Goal: Information Seeking & Learning: Understand process/instructions

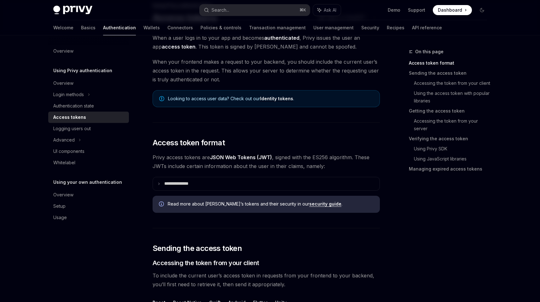
scroll to position [180, 0]
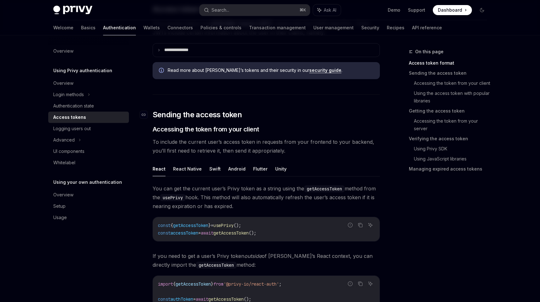
click at [300, 113] on h2 "​ Sending the access token" at bounding box center [265, 115] width 227 height 10
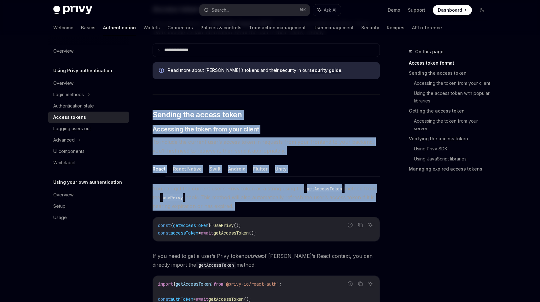
drag, startPoint x: 300, startPoint y: 113, endPoint x: 308, endPoint y: 197, distance: 84.3
click at [308, 197] on span "You can get the current user’s Privy token as a string using the getAccessToken…" at bounding box center [265, 197] width 227 height 26
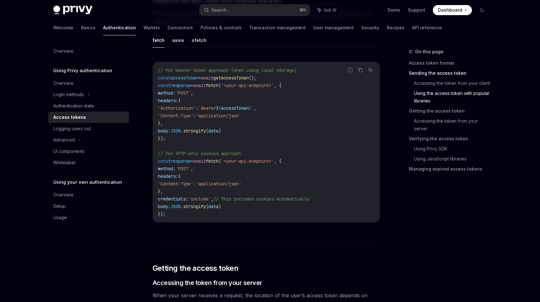
scroll to position [728, 0]
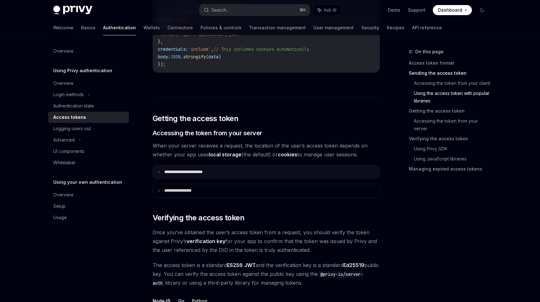
click at [190, 175] on summary "**********" at bounding box center [266, 171] width 227 height 13
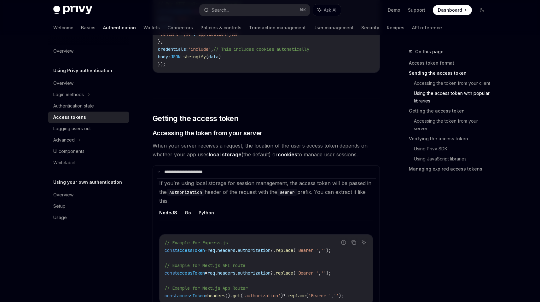
scroll to position [834, 0]
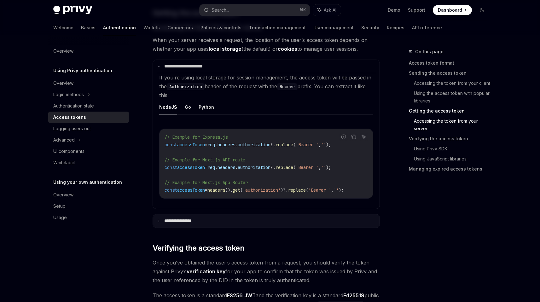
click at [191, 224] on p "**********" at bounding box center [184, 221] width 40 height 6
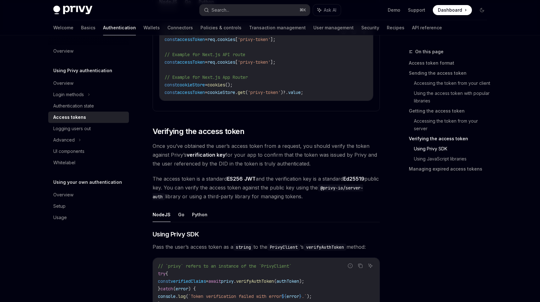
scroll to position [1209, 0]
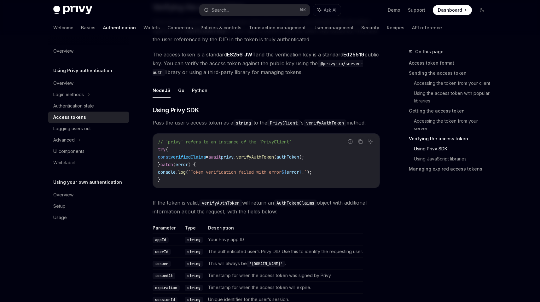
click at [260, 159] on span "verifyAuthToken" at bounding box center [255, 157] width 38 height 6
drag, startPoint x: 260, startPoint y: 159, endPoint x: 244, endPoint y: 159, distance: 15.8
click at [244, 159] on span "const verifiedClaims = await privy . verifyAuthToken ( authToken );" at bounding box center [231, 157] width 146 height 6
copy span "privy . verifyAuthToken"
click at [240, 96] on ul "NodeJS Go Python" at bounding box center [265, 90] width 227 height 15
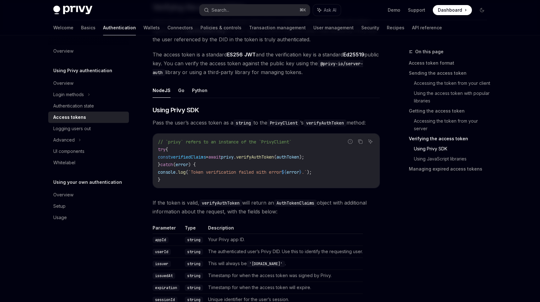
click at [240, 96] on ul "NodeJS Go Python" at bounding box center [265, 90] width 227 height 15
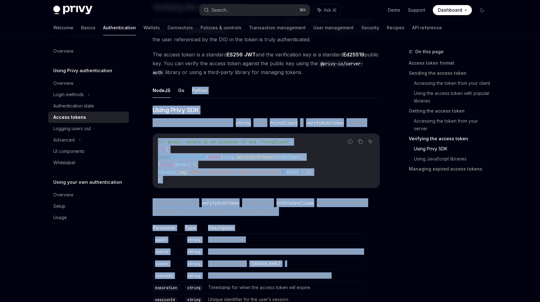
drag, startPoint x: 240, startPoint y: 96, endPoint x: 362, endPoint y: 280, distance: 220.6
click at [362, 280] on td "Timestamp for when the access token was signed by Privy." at bounding box center [283, 275] width 157 height 12
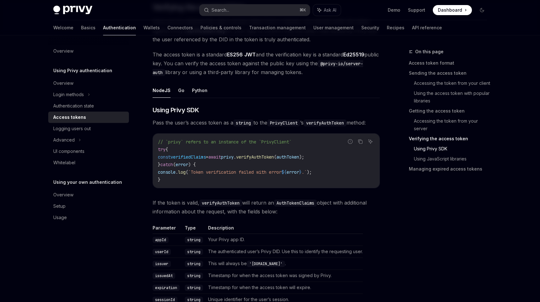
click at [362, 280] on td "Timestamp for when the access token was signed by Privy." at bounding box center [283, 275] width 157 height 12
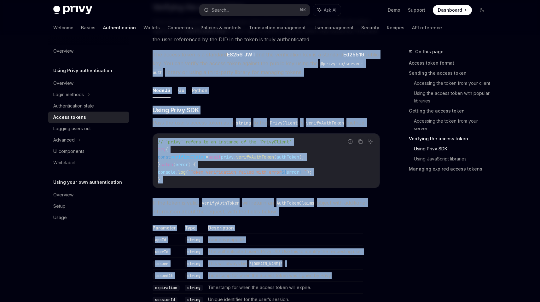
drag, startPoint x: 362, startPoint y: 280, endPoint x: 317, endPoint y: 71, distance: 213.7
click at [317, 71] on span "The access token is a standard ES256 JWT and the verification key is a standard…" at bounding box center [265, 63] width 227 height 26
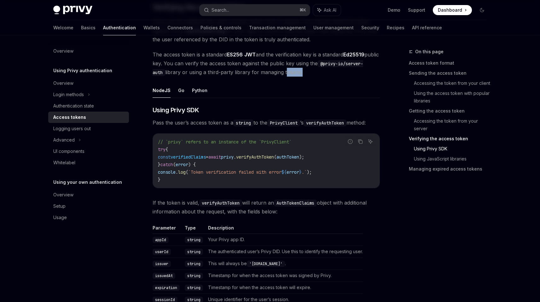
click at [317, 71] on span "The access token is a standard ES256 JWT and the verification key is a standard…" at bounding box center [265, 63] width 227 height 26
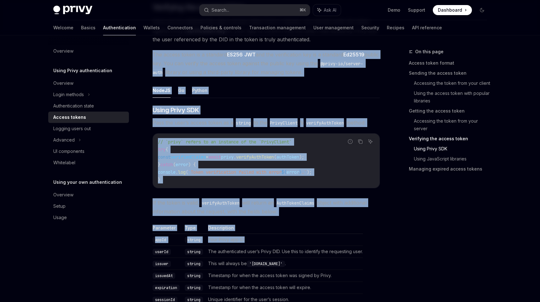
drag, startPoint x: 317, startPoint y: 71, endPoint x: 376, endPoint y: 248, distance: 186.5
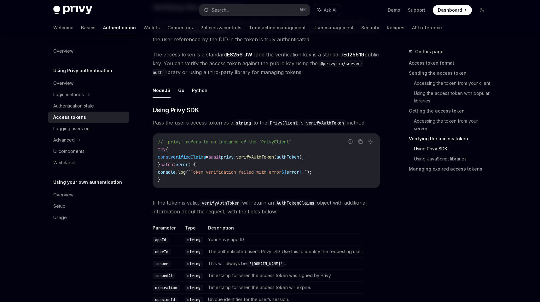
click at [376, 248] on table "Parameter Type Description appId string Your Privy app ID. userId string The au…" at bounding box center [265, 265] width 227 height 81
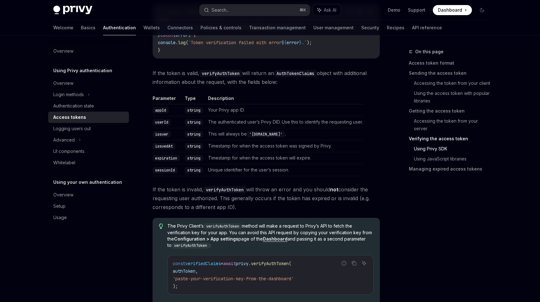
scroll to position [1237, 0]
